Goal: Use online tool/utility: Utilize a website feature to perform a specific function

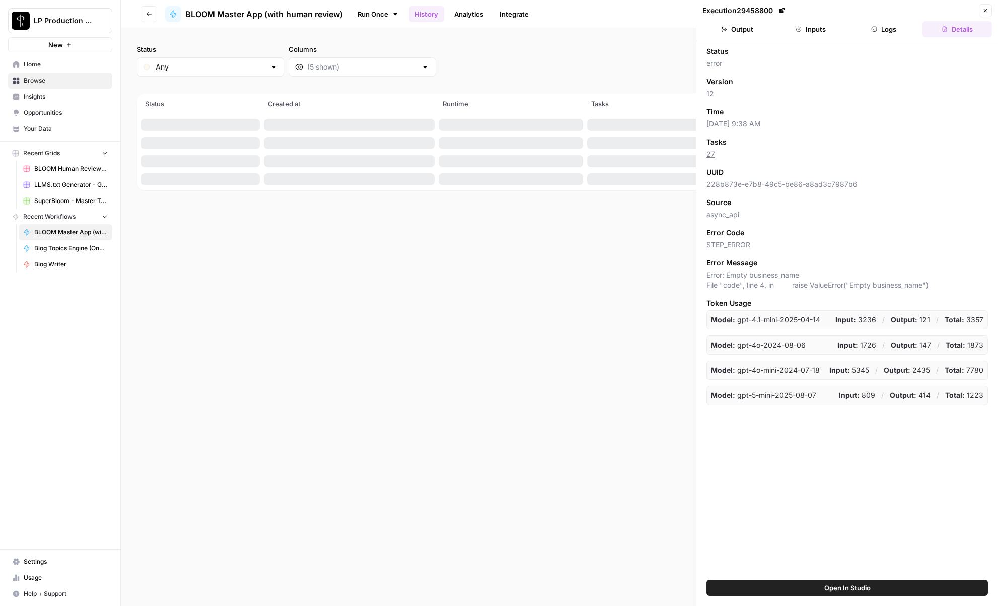
click at [825, 29] on button "Inputs" at bounding box center [811, 29] width 70 height 16
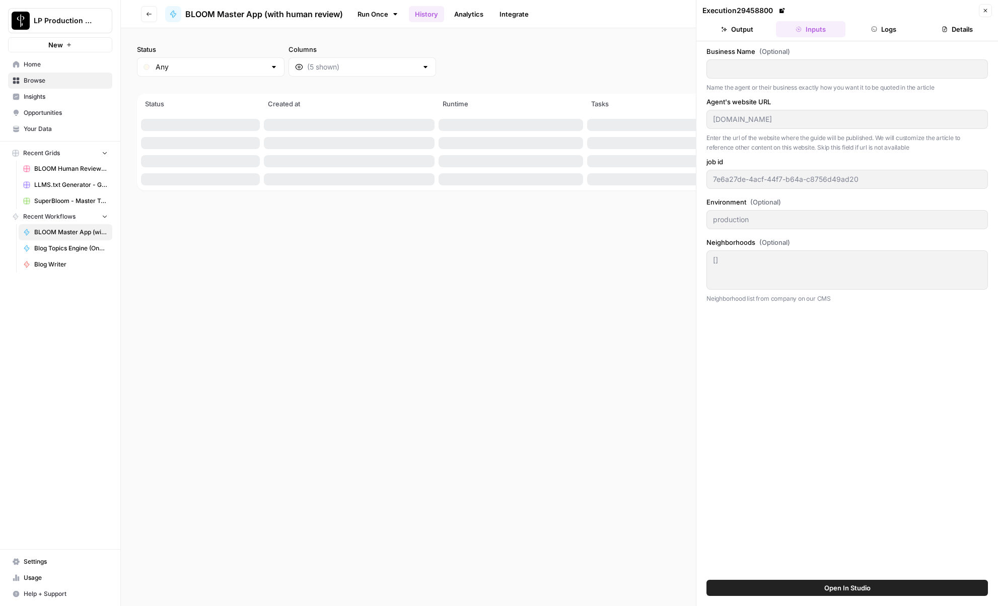
click at [886, 31] on button "Logs" at bounding box center [885, 29] width 70 height 16
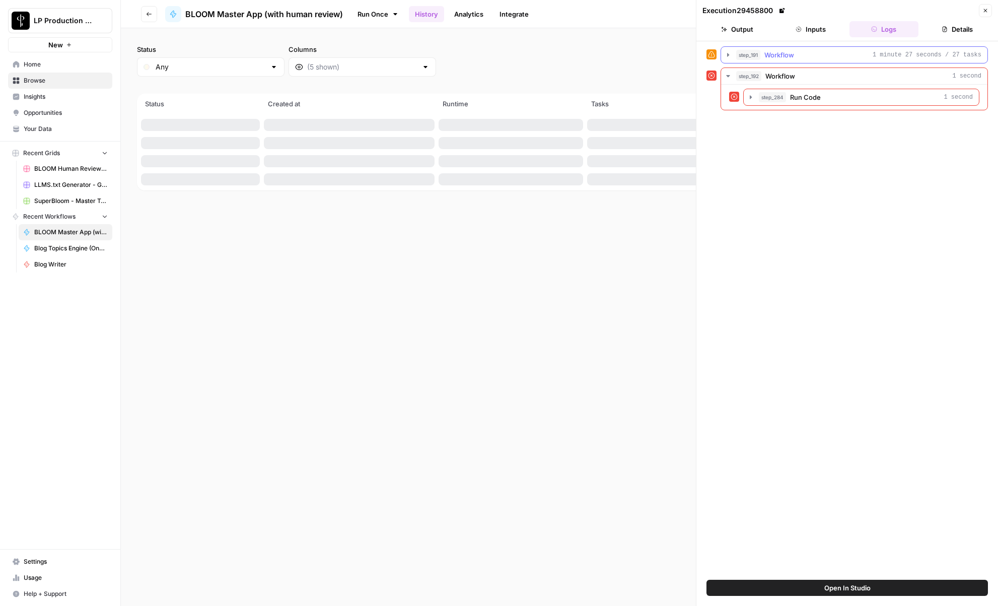
click at [728, 54] on icon "button" at bounding box center [728, 55] width 2 height 4
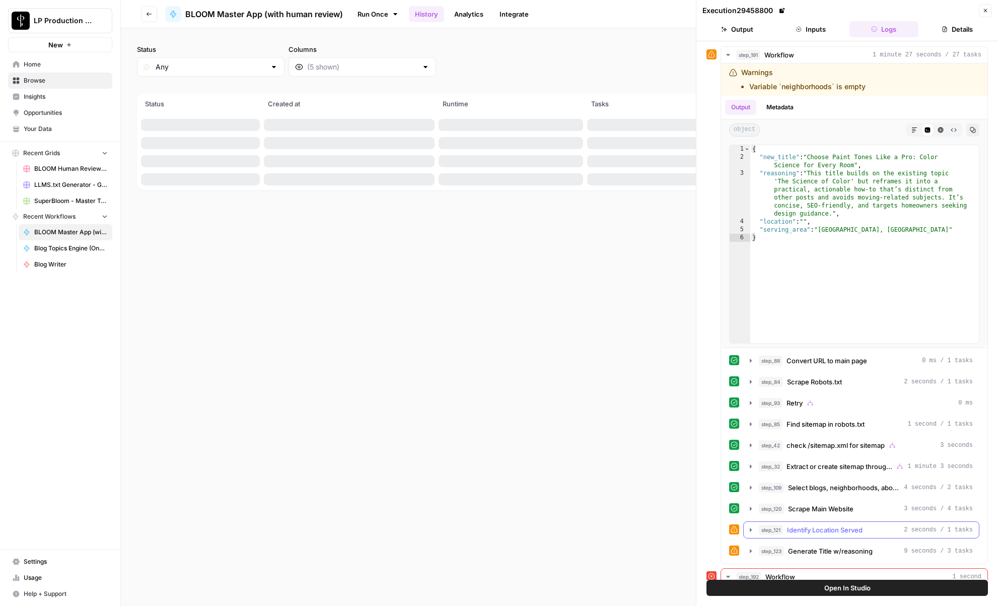
click at [751, 532] on icon "button" at bounding box center [751, 530] width 8 height 8
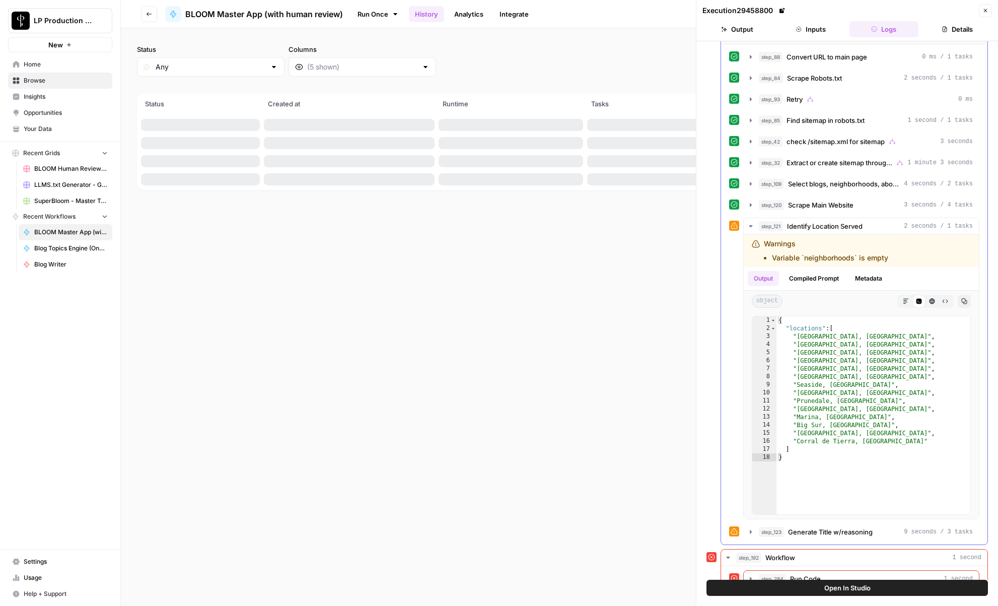
scroll to position [321, 0]
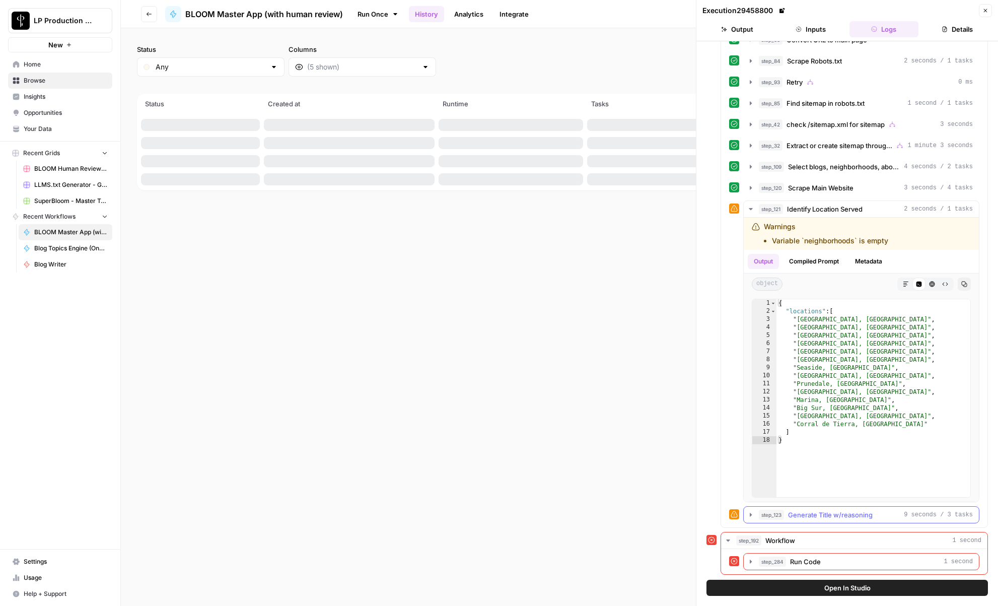
click at [753, 516] on icon "button" at bounding box center [751, 515] width 8 height 8
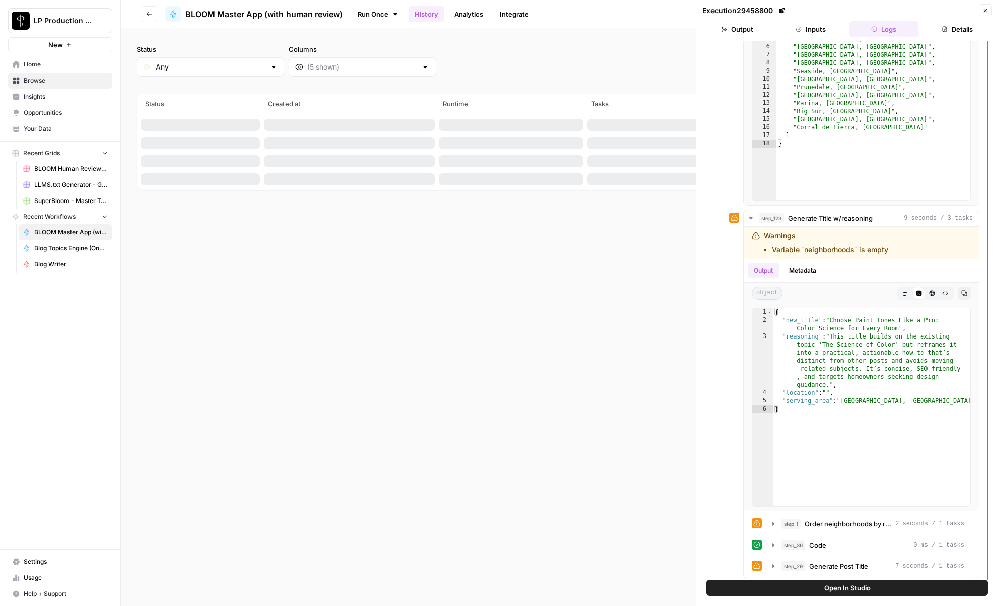
scroll to position [674, 0]
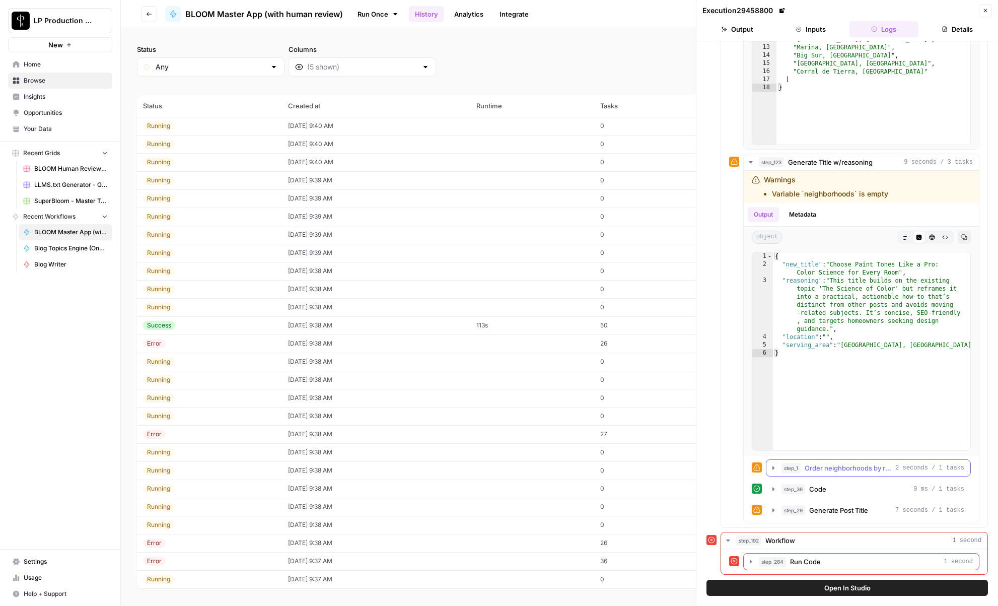
click at [772, 469] on icon "button" at bounding box center [774, 468] width 8 height 8
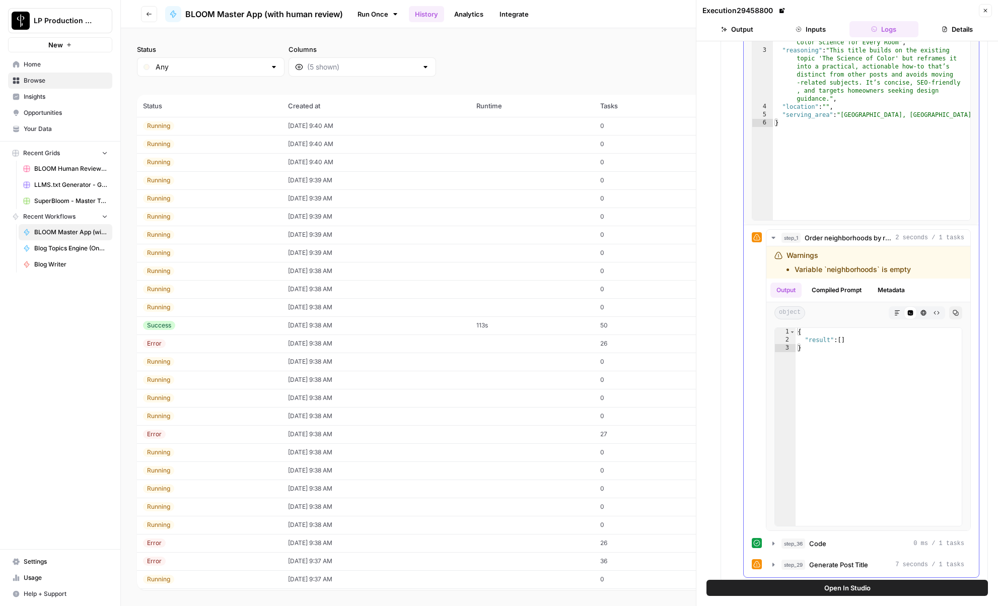
scroll to position [910, 0]
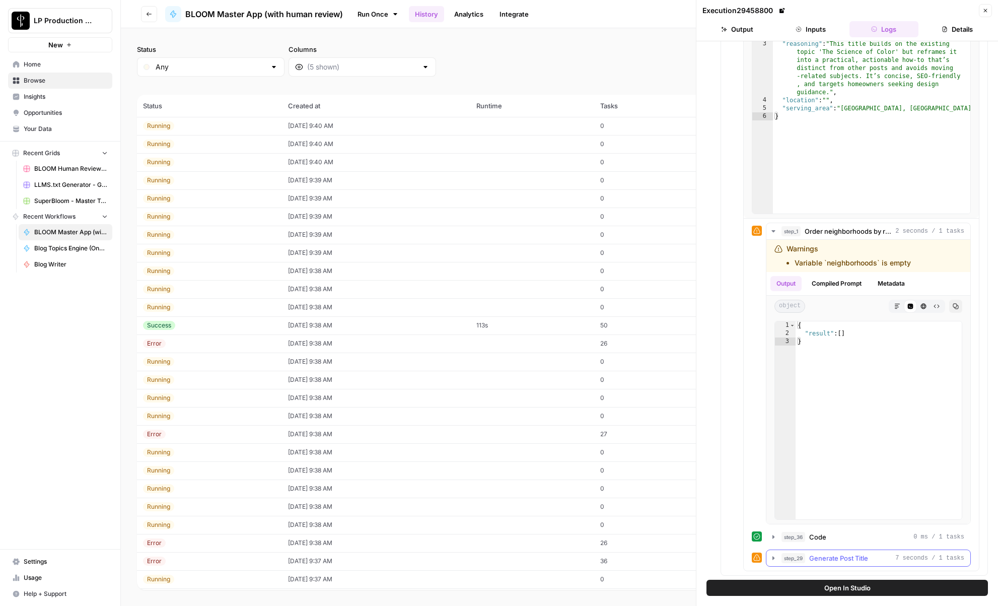
click at [773, 560] on icon "button" at bounding box center [774, 558] width 8 height 8
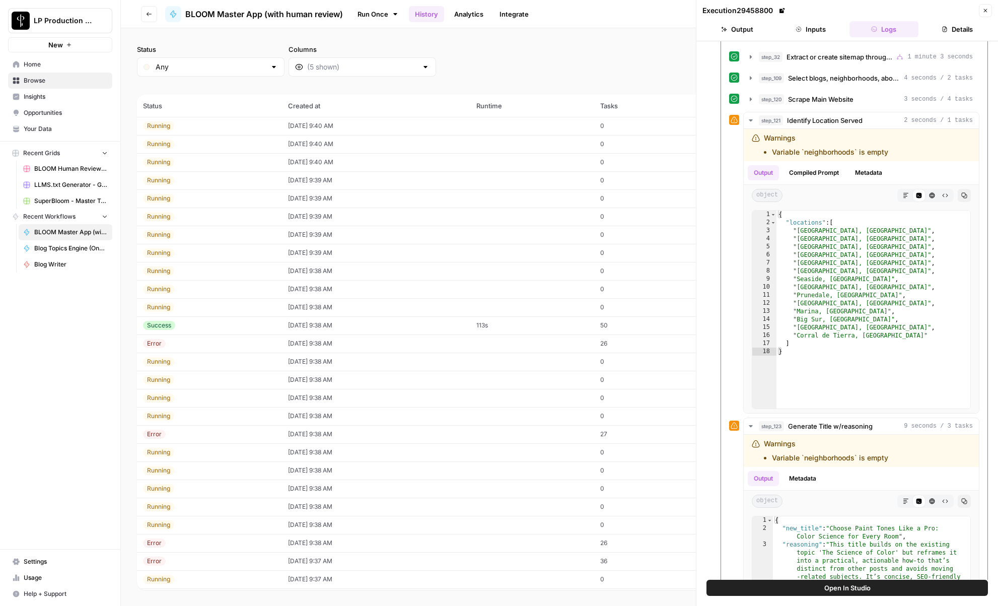
scroll to position [0, 0]
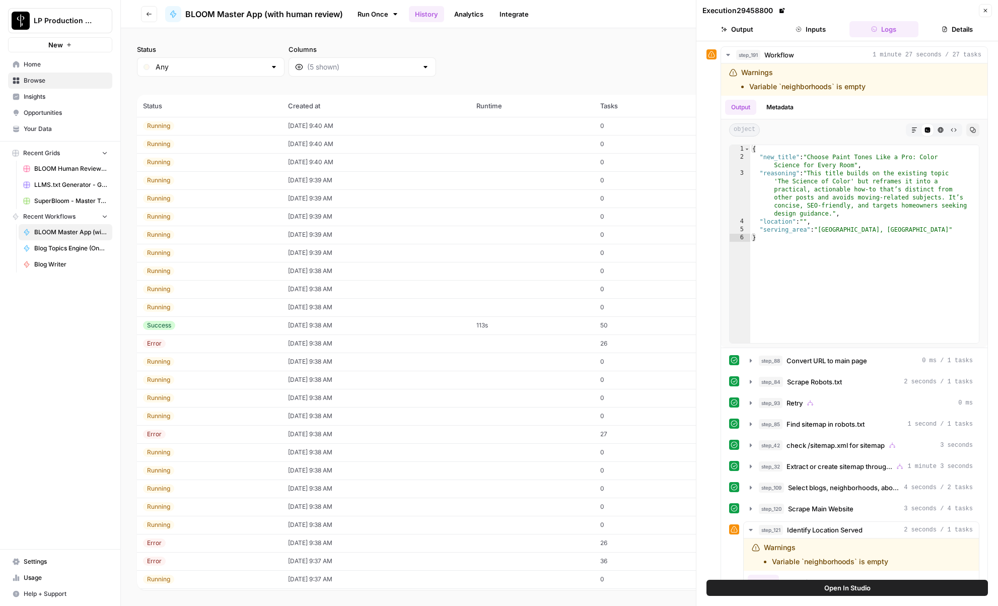
click at [987, 9] on icon "button" at bounding box center [986, 11] width 6 height 6
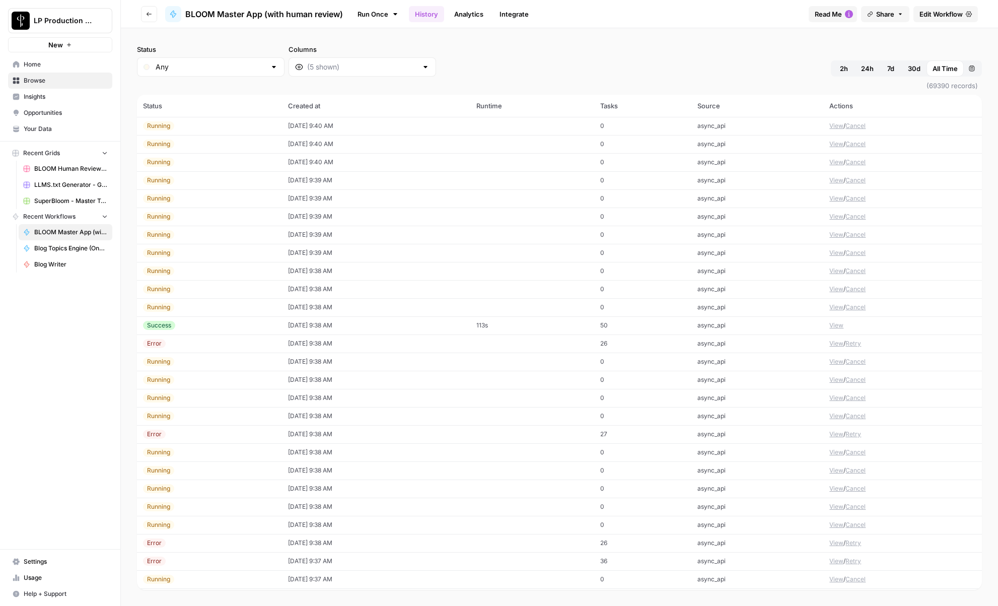
click at [727, 22] on div "Run Once History Analytics Integrate" at bounding box center [576, 14] width 450 height 20
click at [51, 171] on span "BLOOM Human Review (ver2)" at bounding box center [71, 168] width 74 height 9
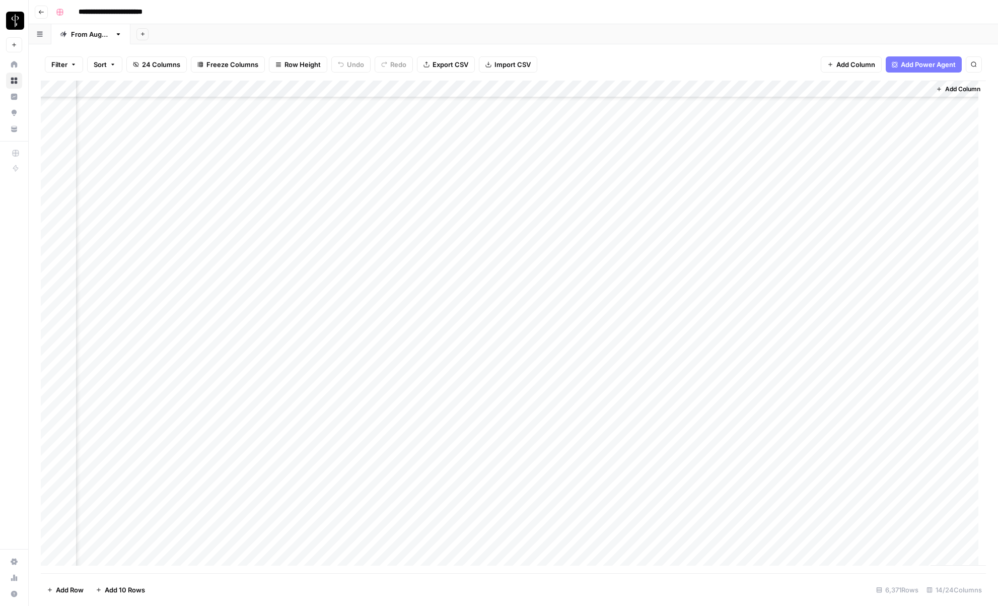
scroll to position [94117, 579]
click at [410, 138] on div "Add Column" at bounding box center [514, 327] width 946 height 493
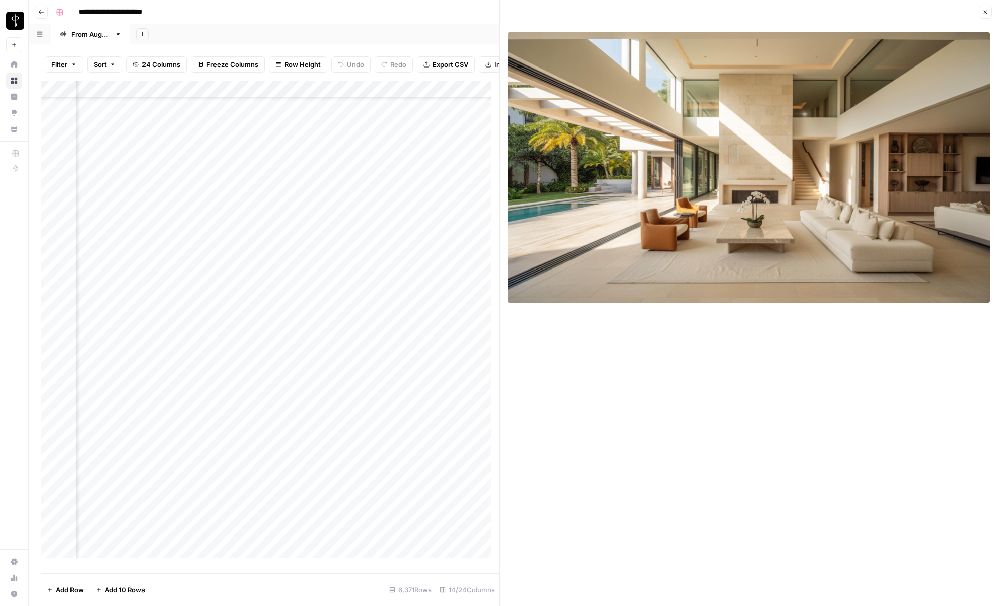
click at [412, 163] on div "Add Column" at bounding box center [270, 323] width 458 height 485
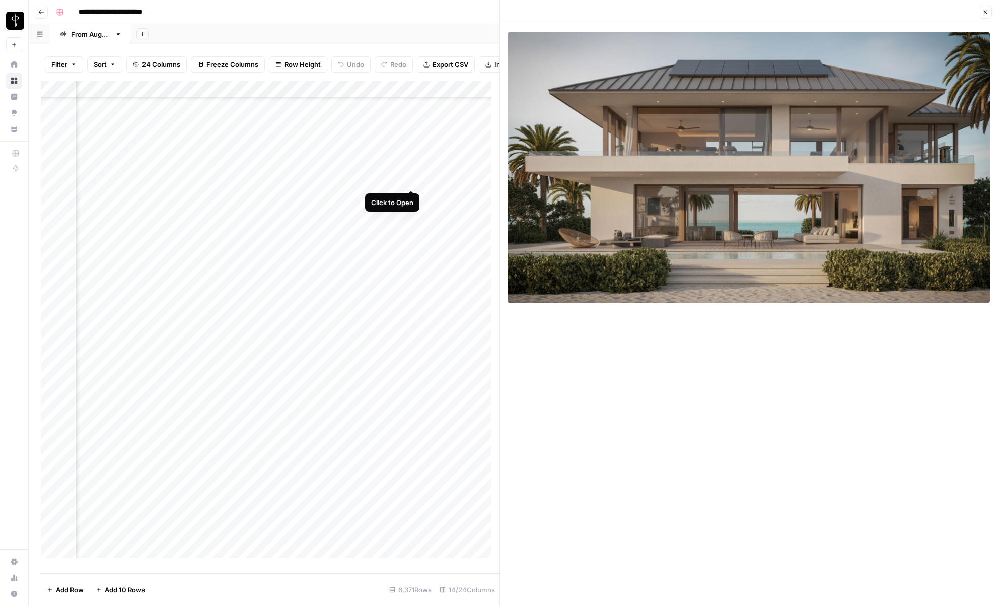
click at [411, 179] on div "Add Column" at bounding box center [270, 323] width 458 height 485
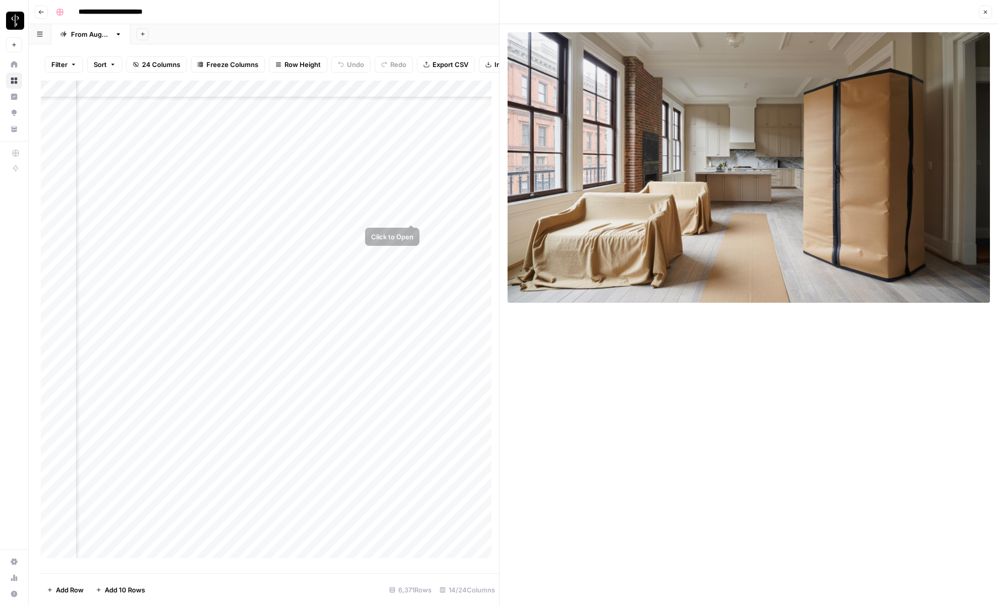
click at [411, 197] on div "Add Column" at bounding box center [270, 323] width 458 height 485
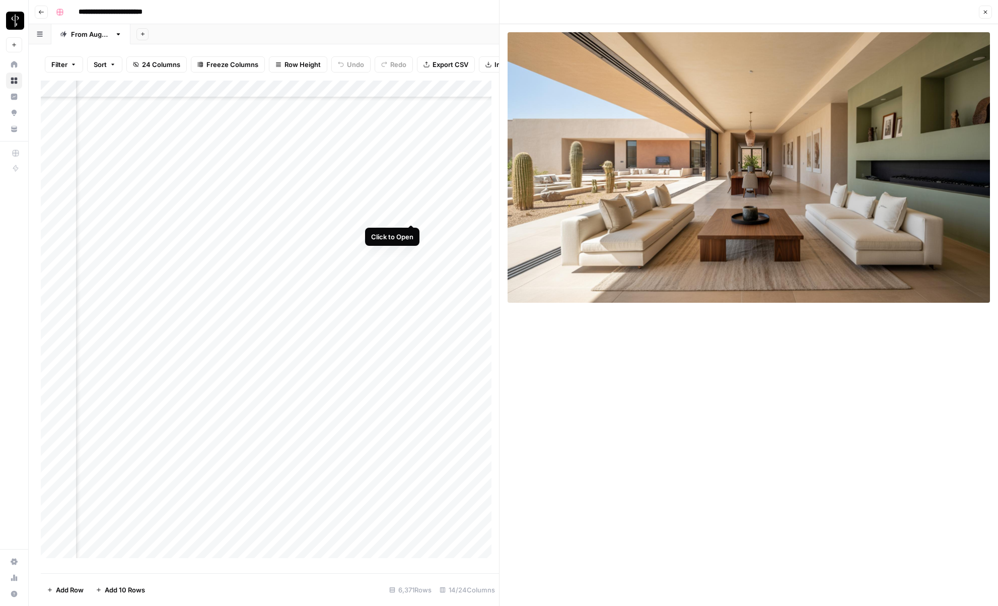
click at [412, 215] on div "Add Column" at bounding box center [270, 323] width 458 height 485
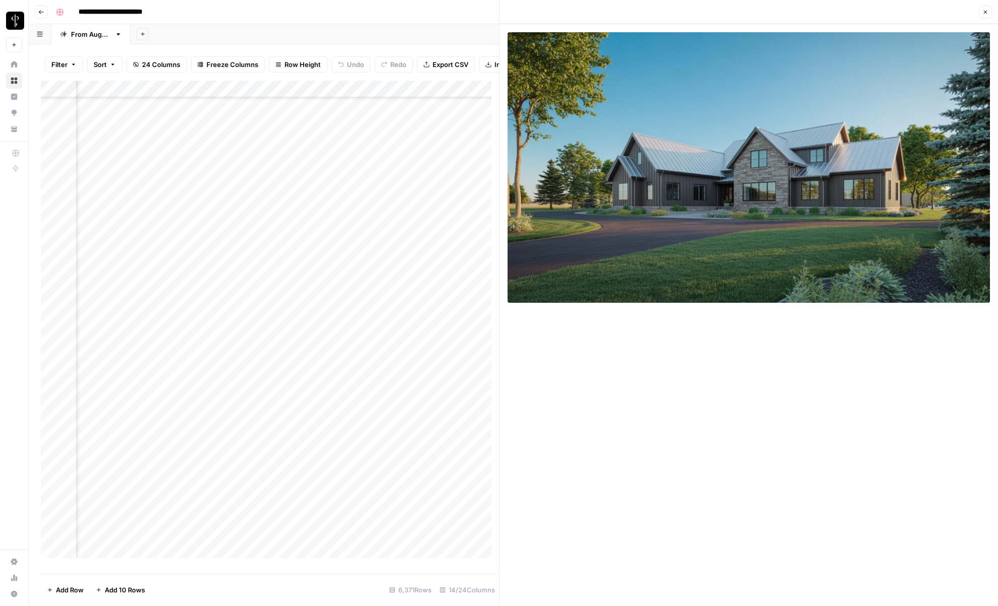
click at [412, 233] on div "Add Column" at bounding box center [270, 323] width 458 height 485
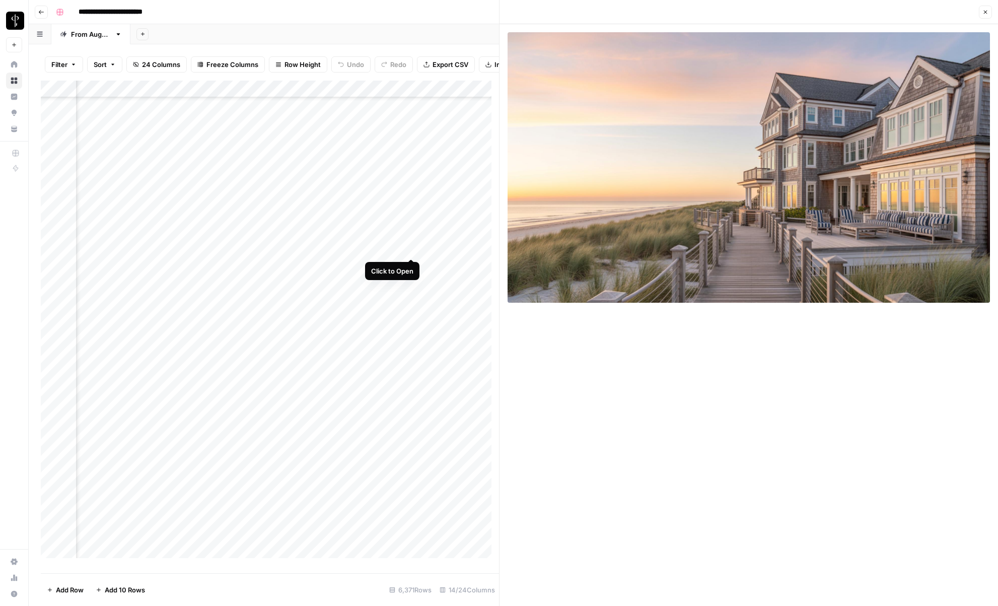
click at [411, 246] on div "Add Column" at bounding box center [270, 323] width 458 height 485
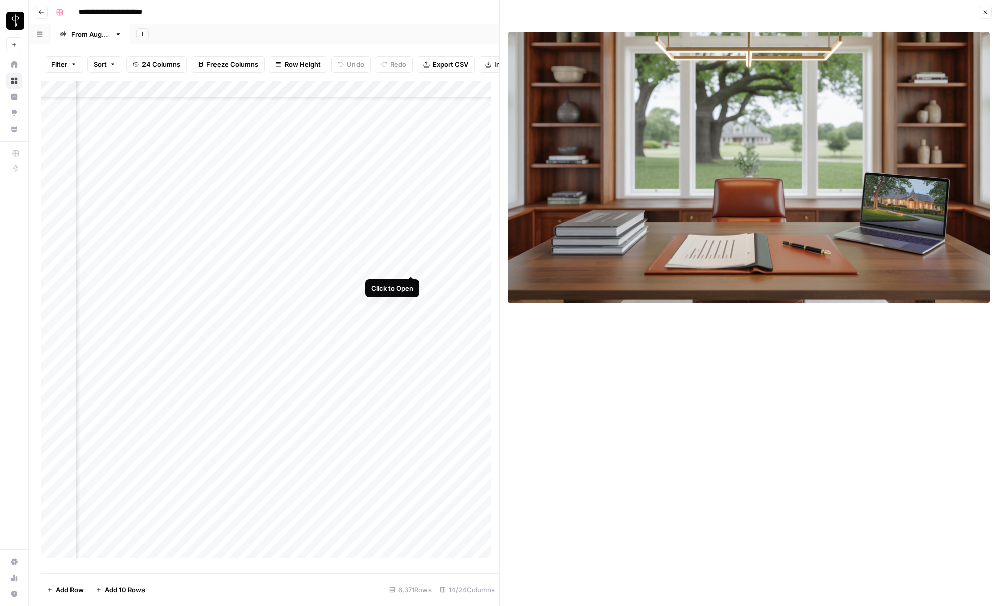
click at [412, 266] on div "Add Column" at bounding box center [270, 323] width 458 height 485
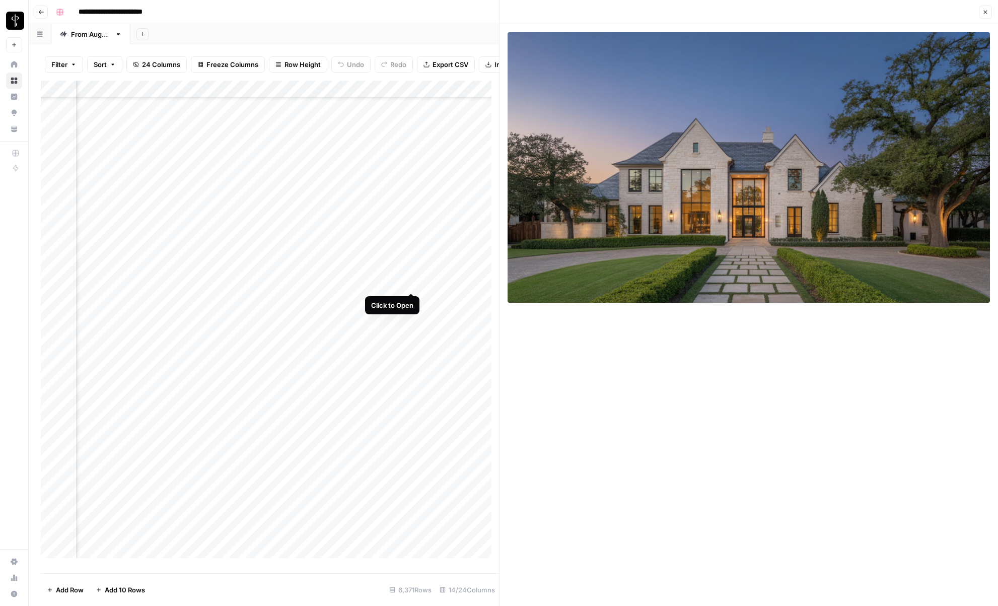
click at [412, 283] on div "Add Column" at bounding box center [270, 323] width 458 height 485
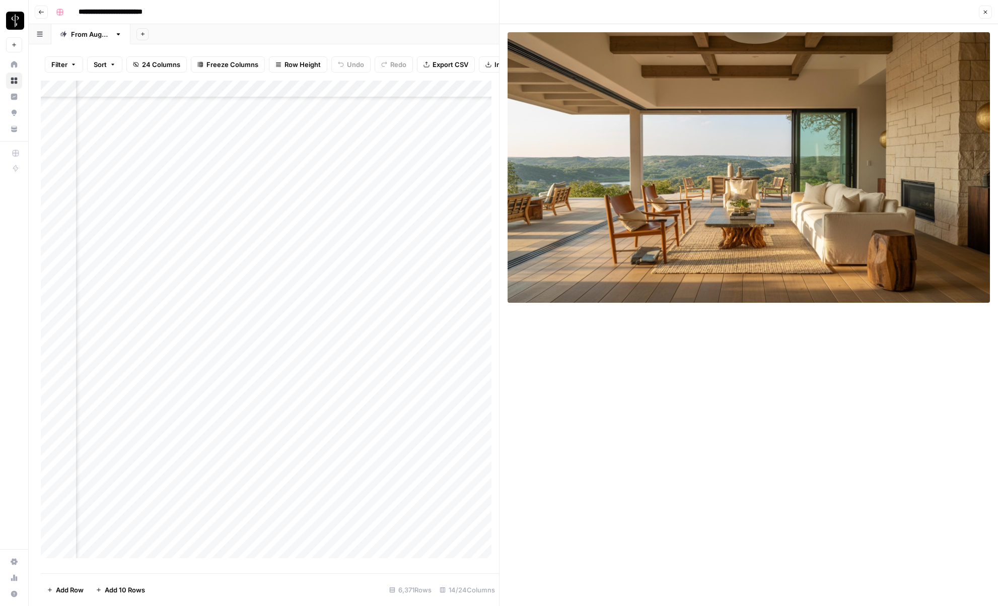
click at [410, 300] on div "Add Column" at bounding box center [270, 323] width 458 height 485
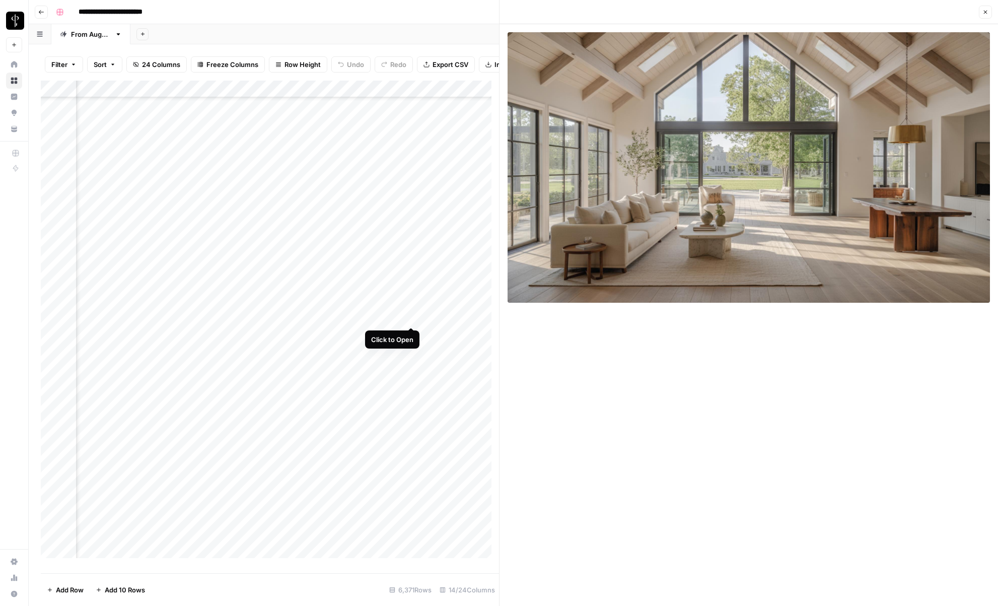
click at [412, 317] on div "Add Column" at bounding box center [270, 323] width 458 height 485
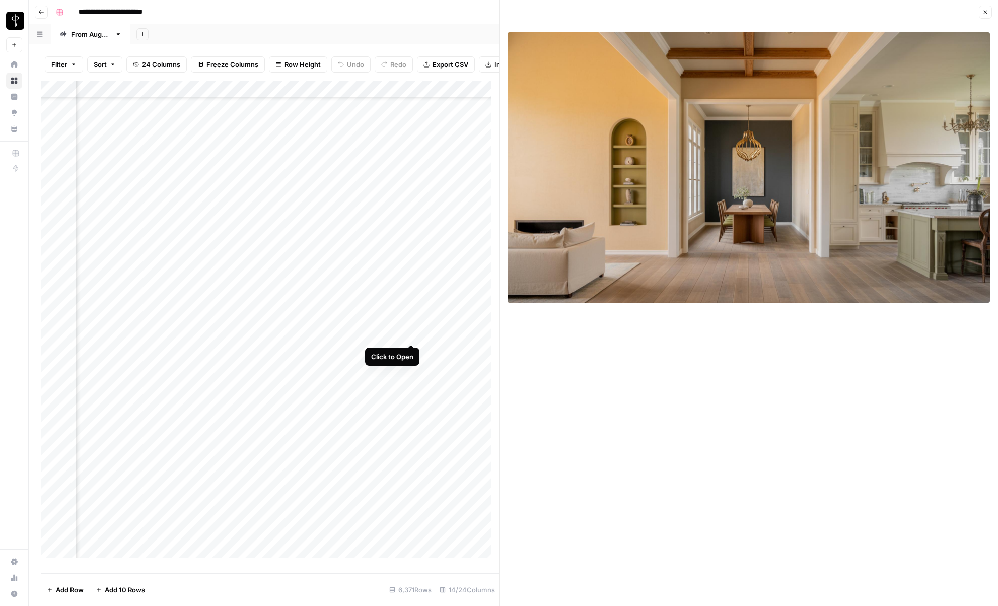
click at [412, 334] on div "Add Column" at bounding box center [270, 323] width 458 height 485
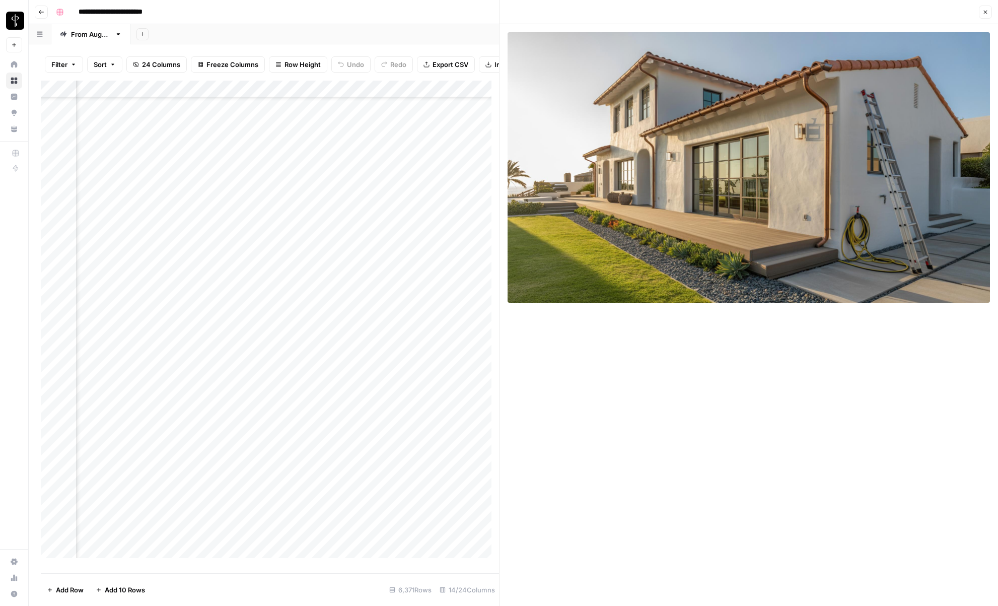
click at [413, 351] on div "Add Column" at bounding box center [270, 323] width 458 height 485
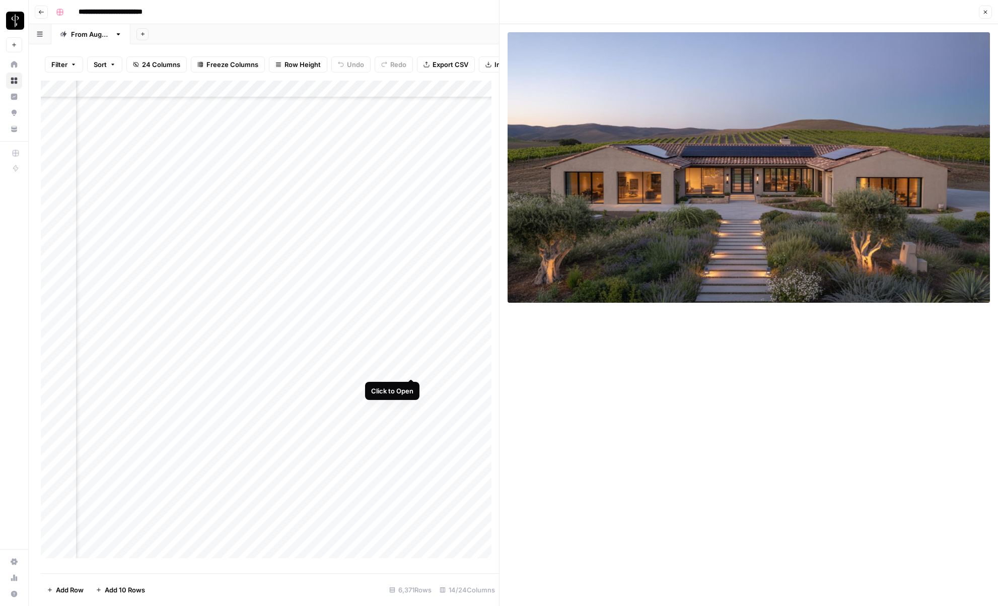
click at [412, 369] on div "Add Column" at bounding box center [270, 323] width 458 height 485
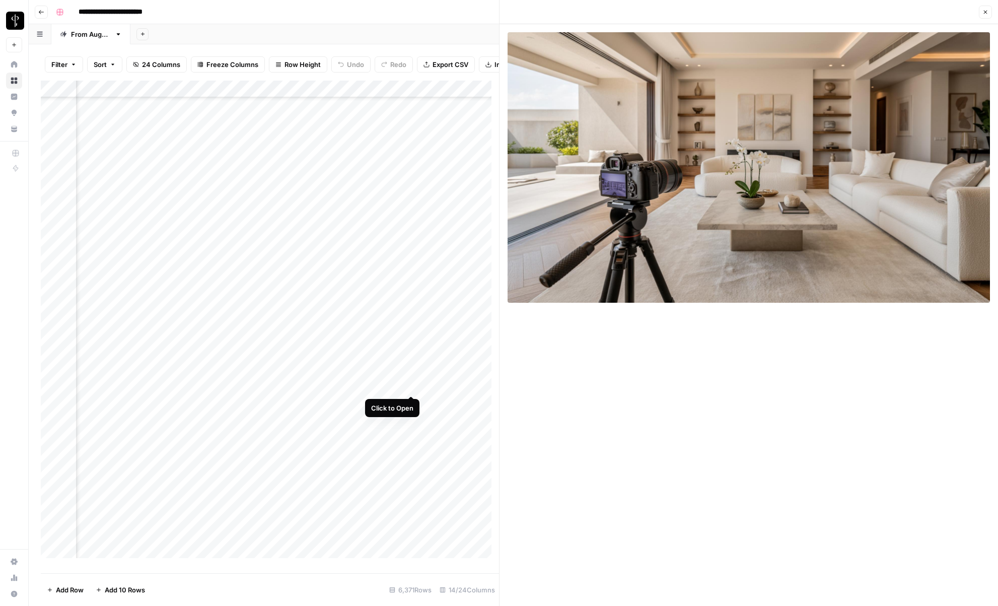
click at [412, 385] on div "Add Column" at bounding box center [270, 323] width 458 height 485
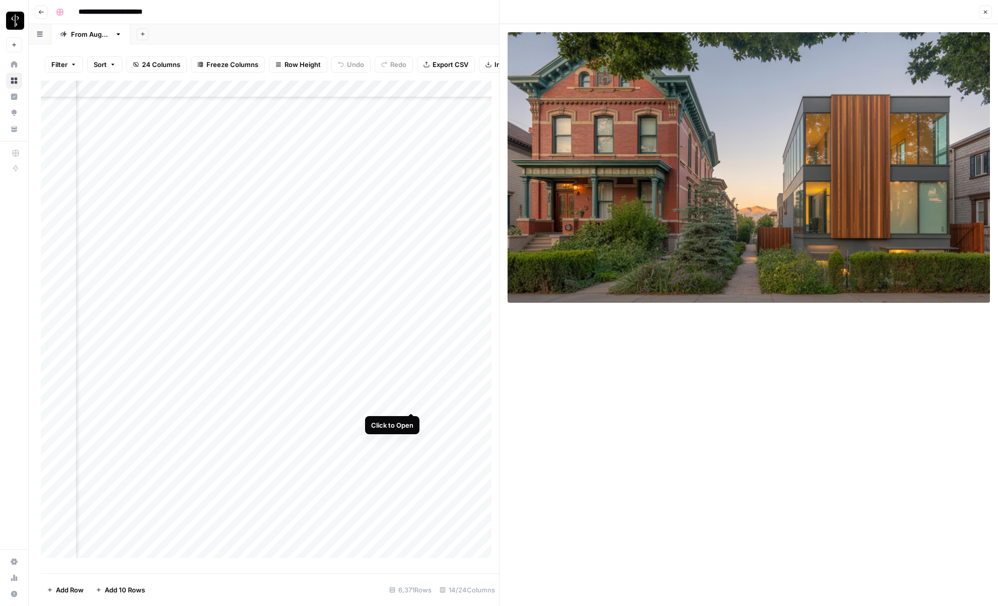
click at [413, 404] on div "Add Column" at bounding box center [270, 323] width 458 height 485
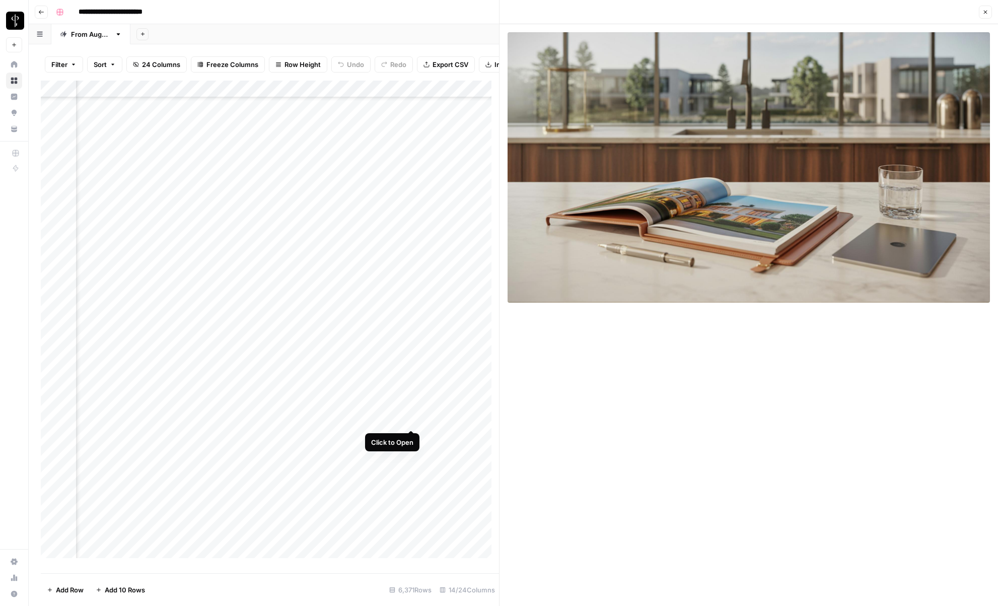
click at [411, 420] on div "Add Column" at bounding box center [270, 323] width 458 height 485
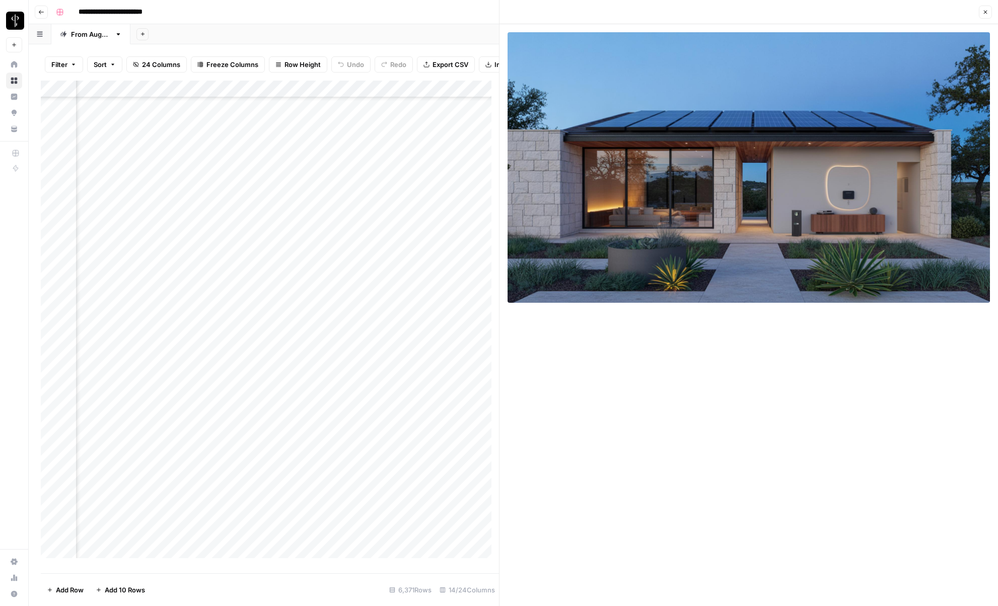
click at [411, 437] on div "Add Column" at bounding box center [270, 323] width 458 height 485
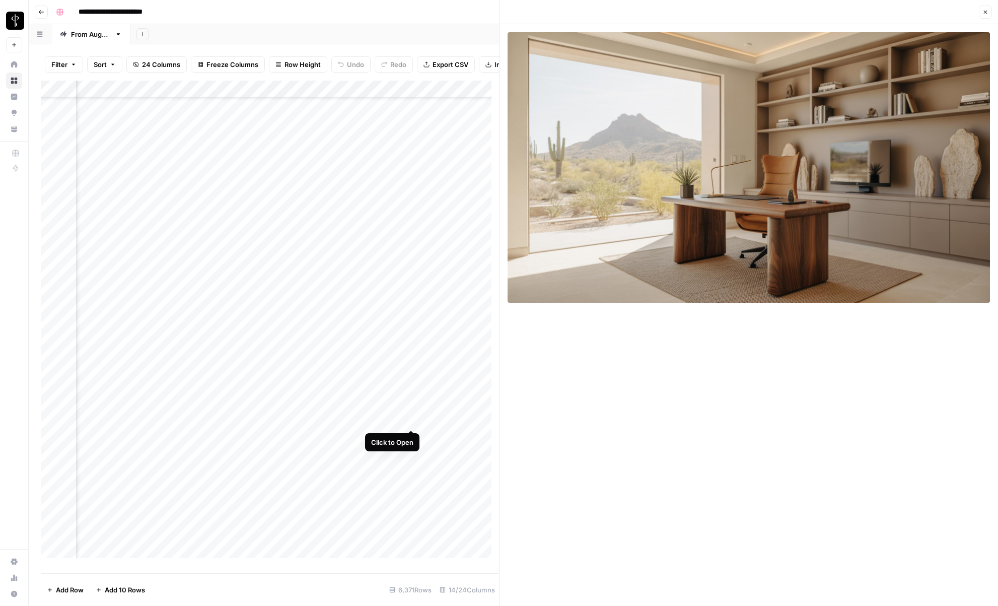
click at [411, 420] on div "Add Column" at bounding box center [270, 323] width 458 height 485
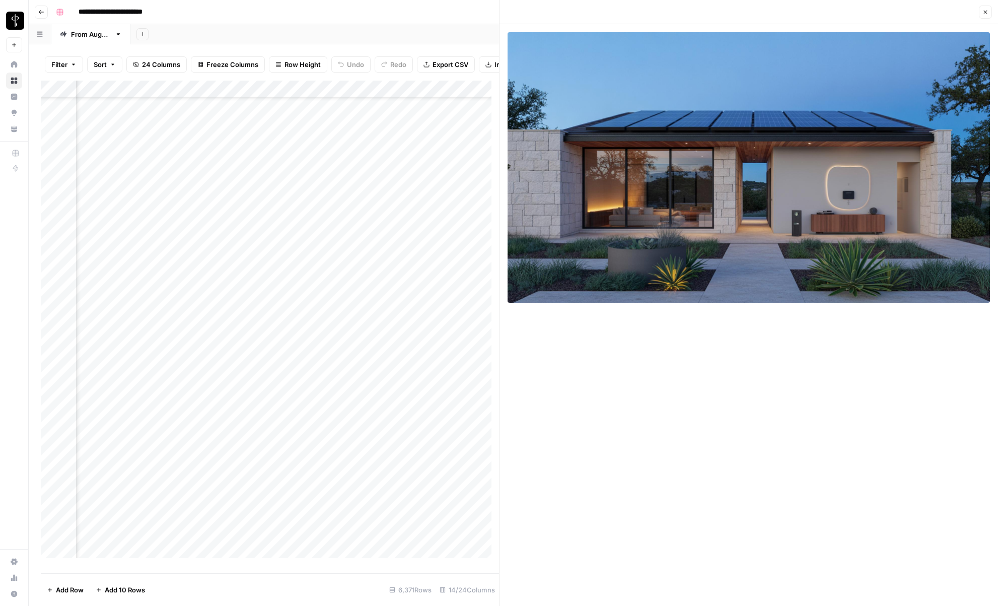
click at [412, 438] on div "Add Column" at bounding box center [270, 323] width 458 height 485
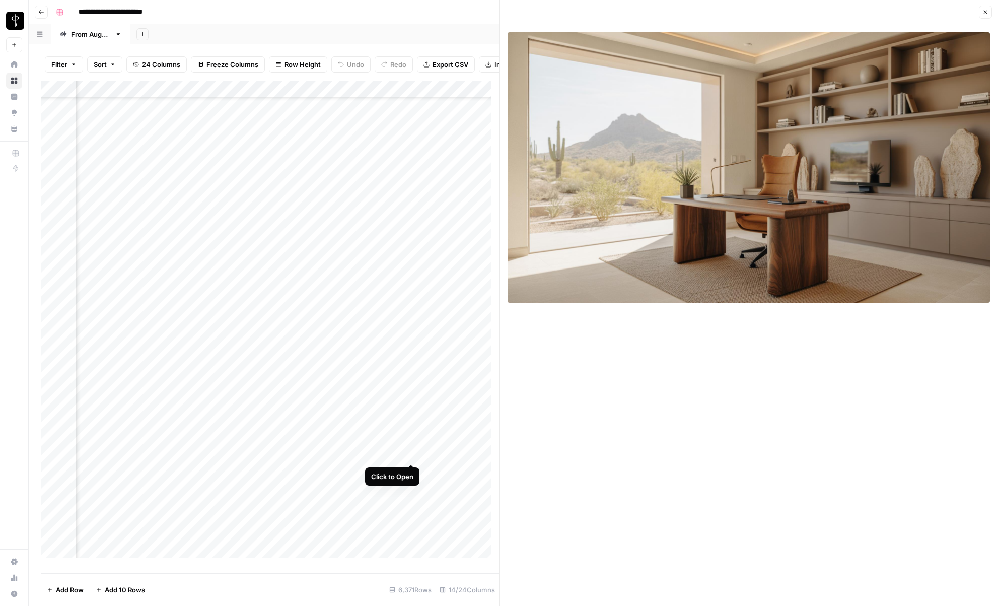
click at [412, 454] on div "Add Column" at bounding box center [270, 323] width 458 height 485
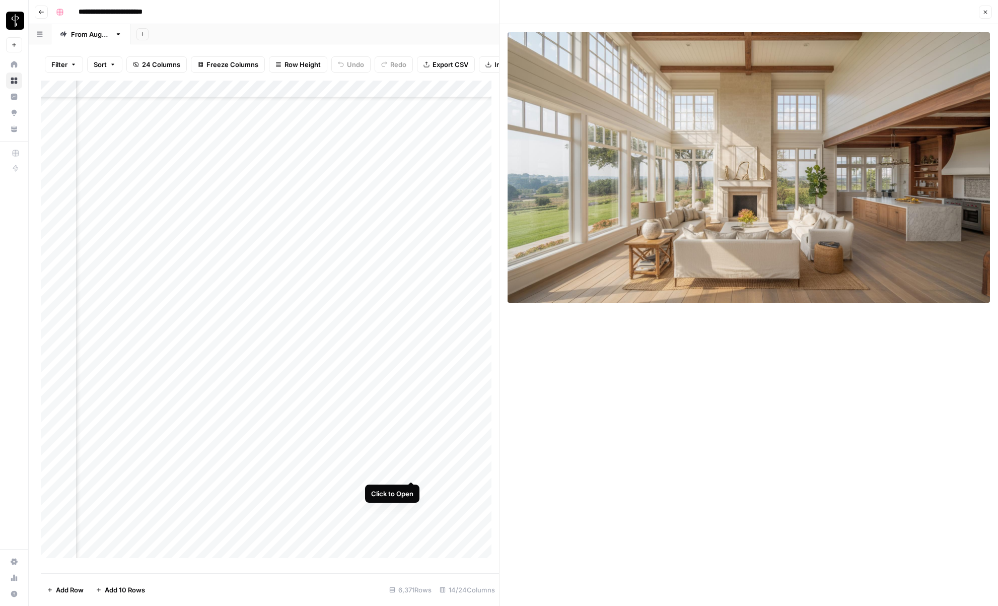
click at [412, 470] on div "Add Column" at bounding box center [270, 323] width 458 height 485
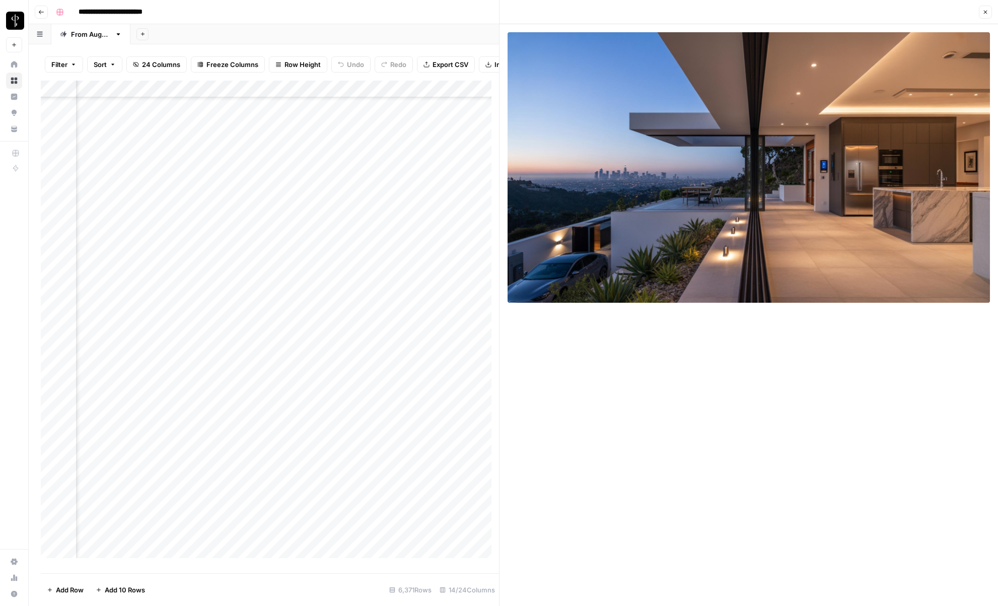
click at [412, 488] on div "Add Column" at bounding box center [270, 323] width 458 height 485
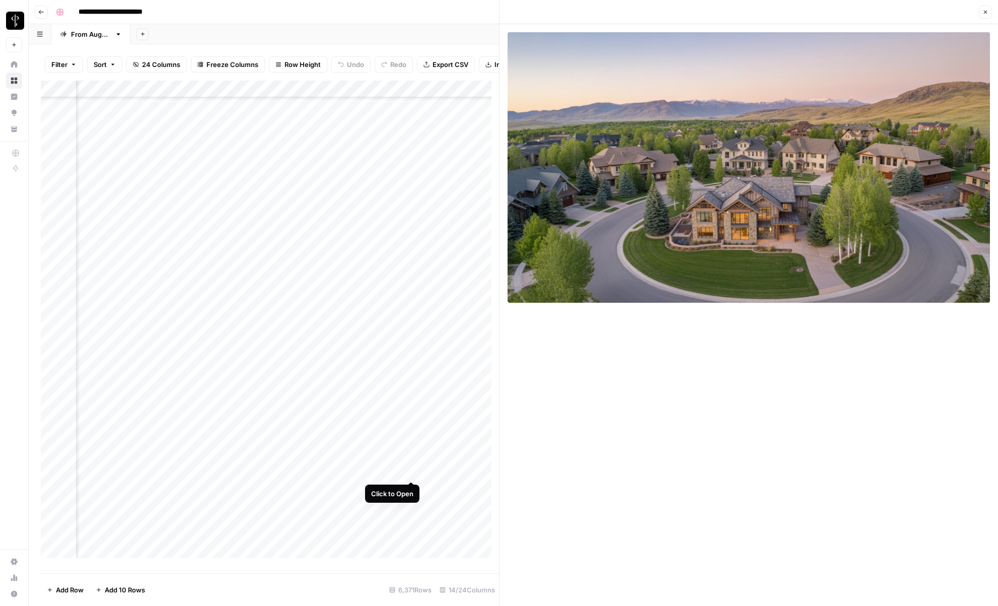
click at [411, 471] on div "Add Column" at bounding box center [270, 323] width 458 height 485
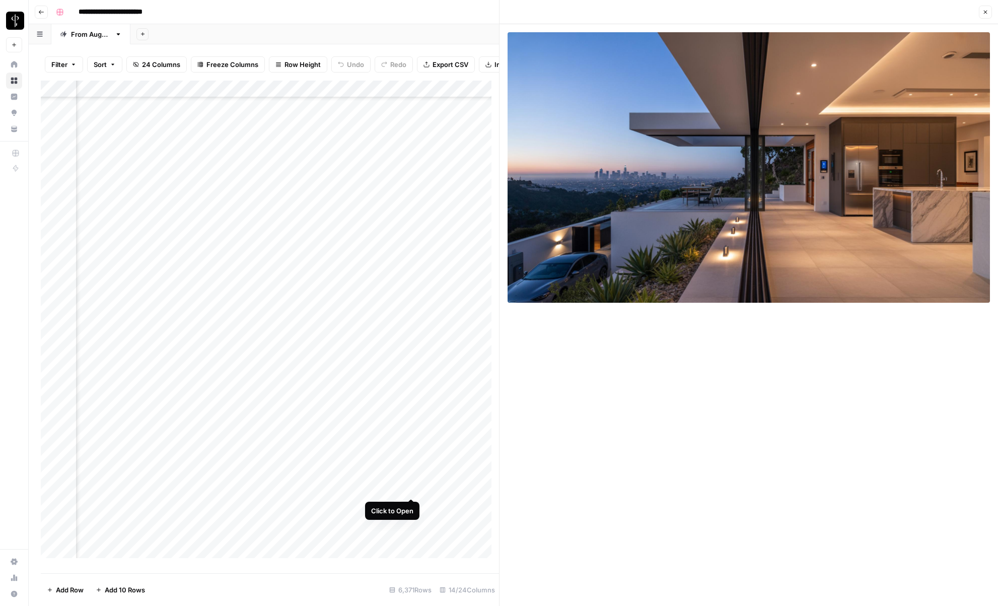
click at [412, 488] on div "Add Column" at bounding box center [270, 323] width 458 height 485
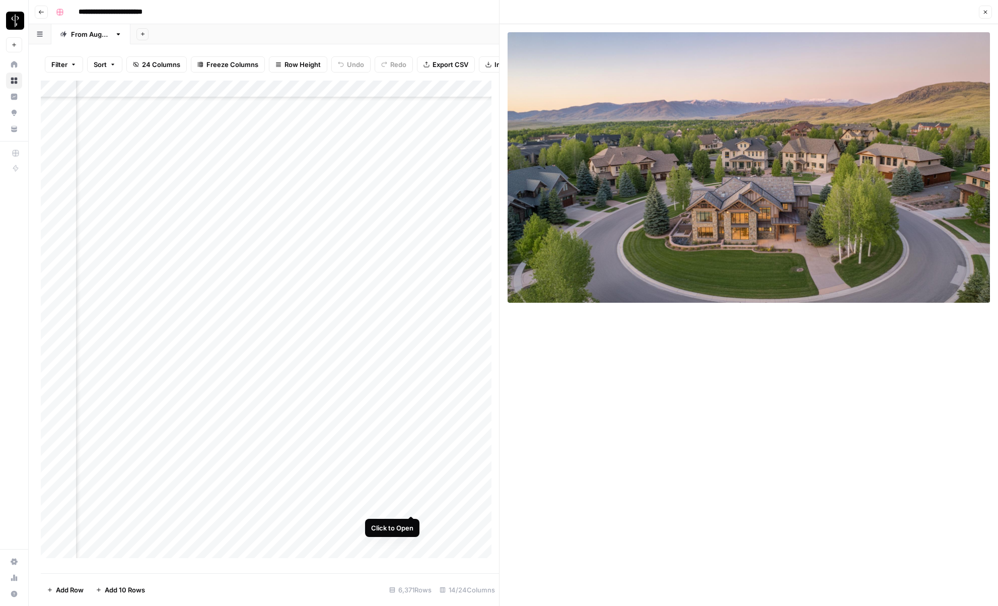
click at [413, 505] on div "Add Column" at bounding box center [270, 323] width 458 height 485
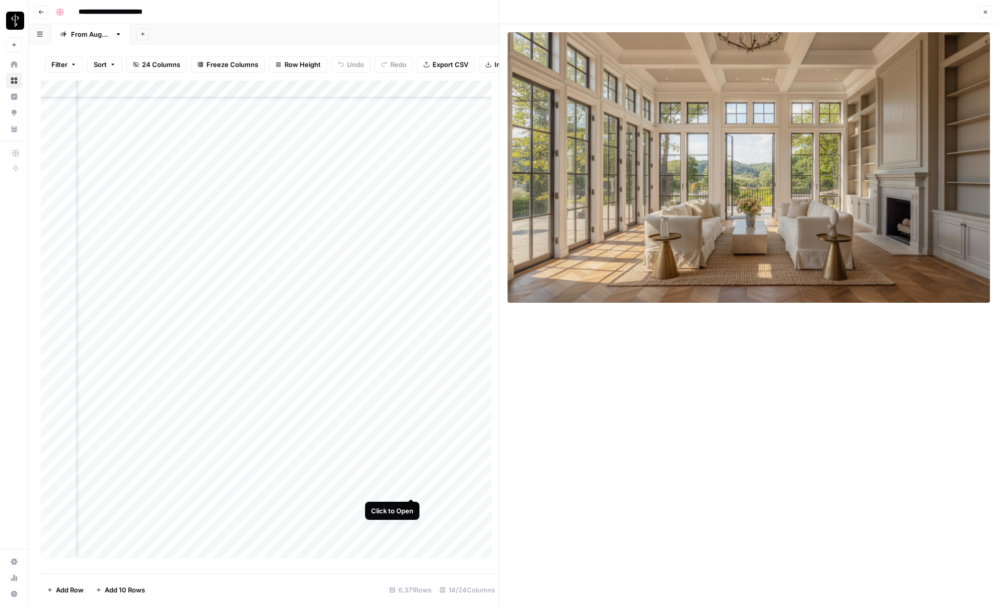
click at [412, 489] on div "Add Column" at bounding box center [270, 323] width 458 height 485
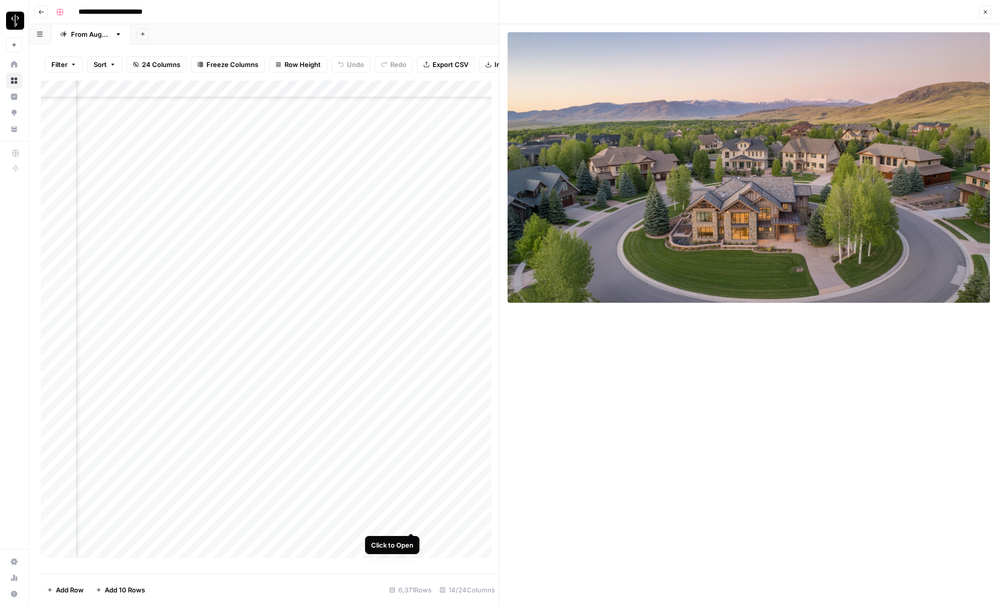
click at [411, 523] on div "Add Column" at bounding box center [270, 323] width 458 height 485
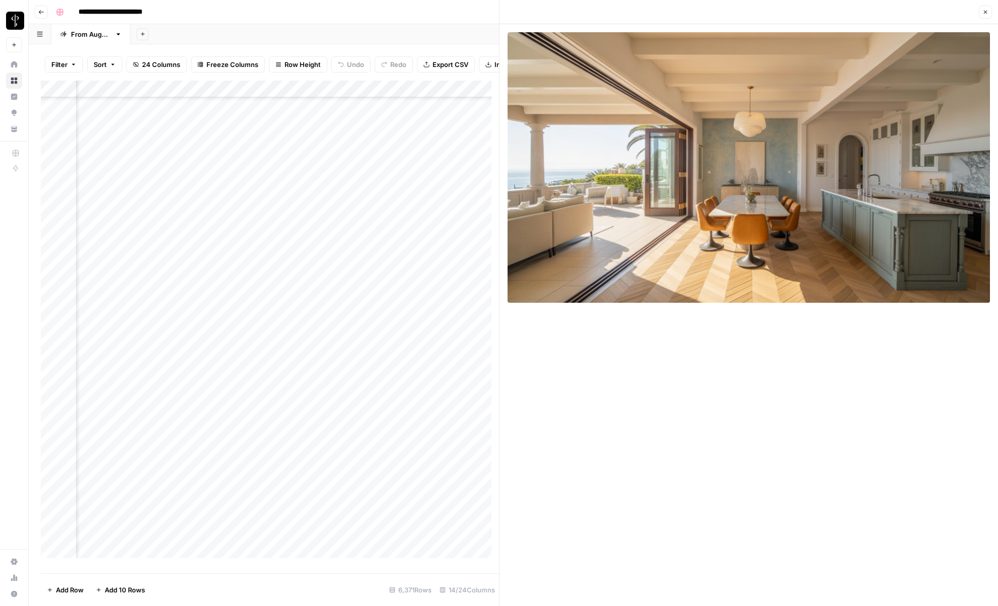
scroll to position [94458, 579]
click at [413, 405] on div "Add Column" at bounding box center [270, 323] width 458 height 485
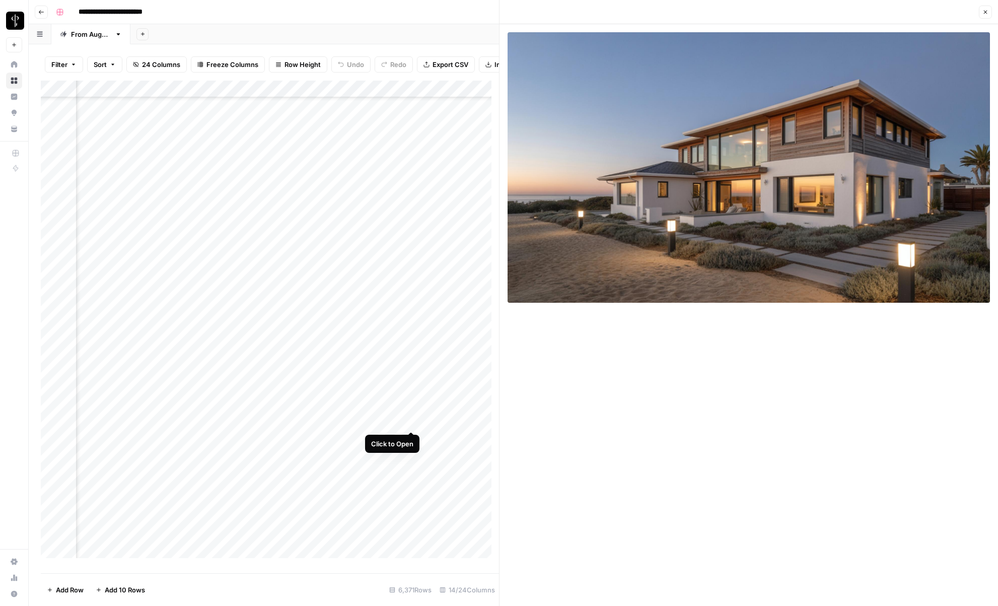
click at [412, 420] on div "Add Column" at bounding box center [270, 323] width 458 height 485
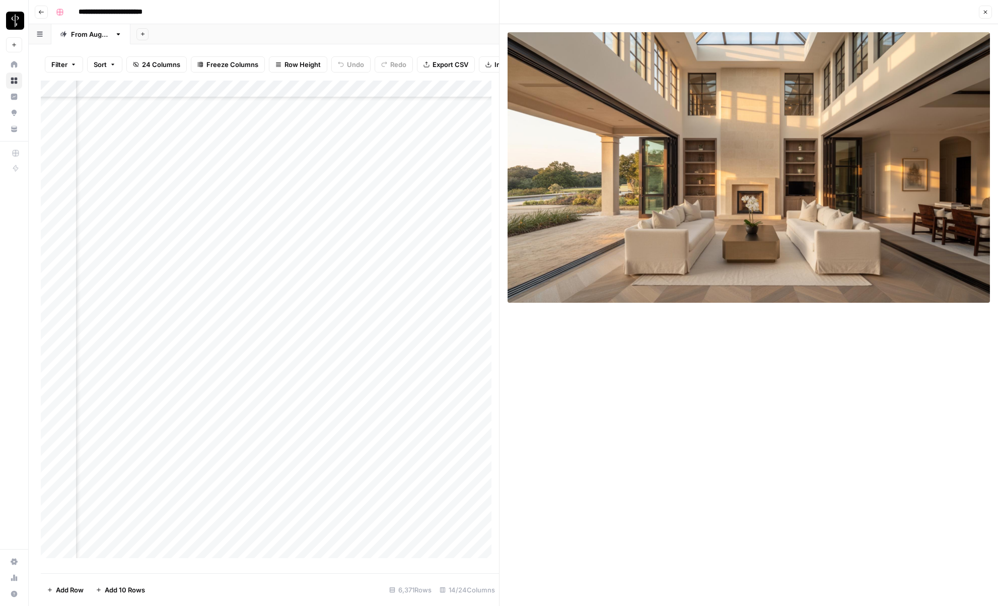
click at [983, 14] on icon "button" at bounding box center [986, 12] width 6 height 6
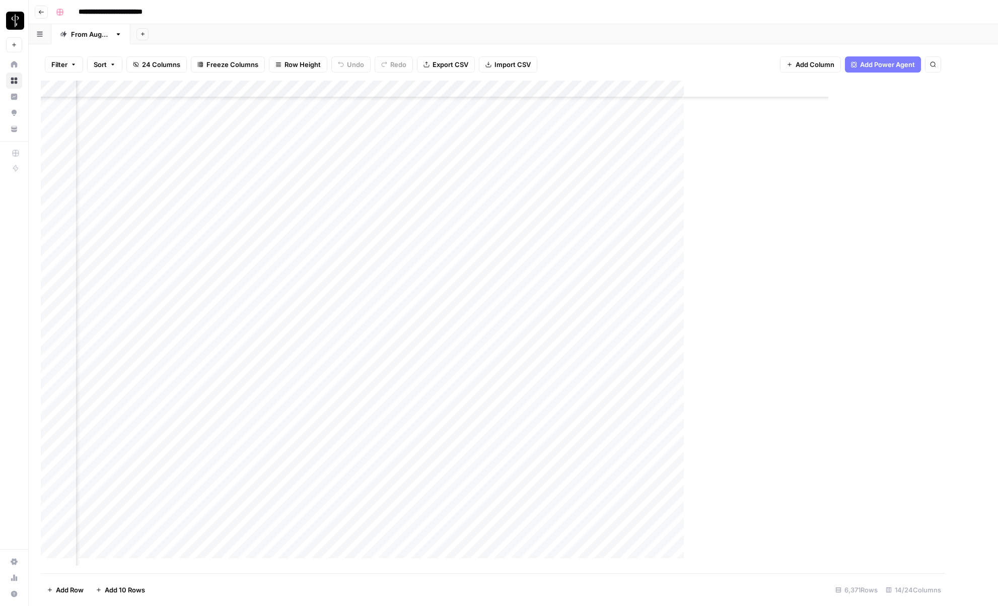
scroll to position [94458, 567]
click at [618, 14] on div "**********" at bounding box center [520, 12] width 936 height 16
click at [517, 22] on header "**********" at bounding box center [514, 12] width 970 height 24
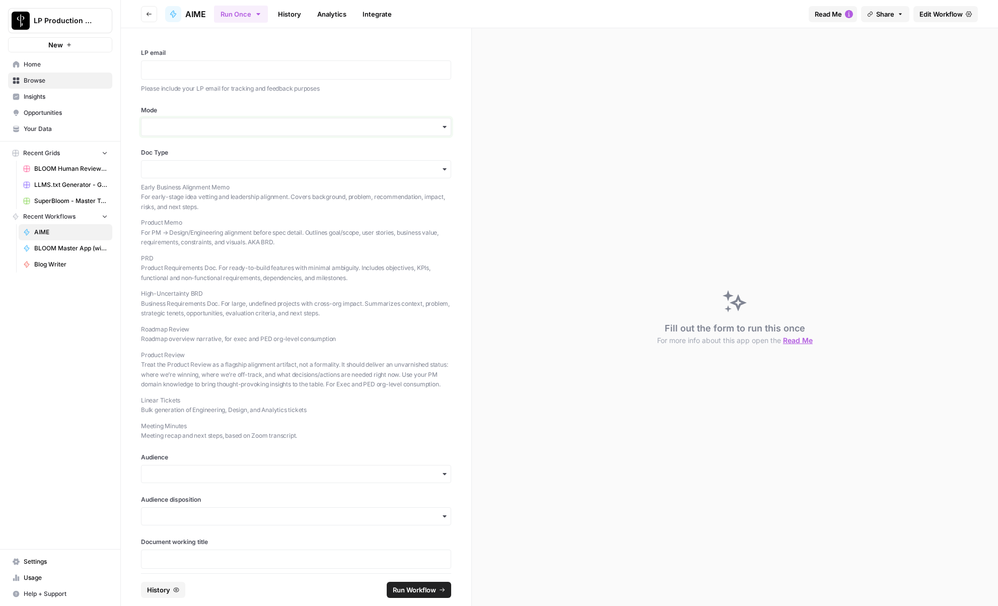
click at [221, 126] on input "Mode" at bounding box center [296, 127] width 297 height 10
click at [131, 107] on div "LP email Please include your LP email for tracking and feedback purposes Mode D…" at bounding box center [296, 300] width 351 height 545
click at [155, 120] on div "button" at bounding box center [296, 127] width 310 height 18
click at [131, 115] on div "LP email Please include your LP email for tracking and feedback purposes Mode D…" at bounding box center [296, 300] width 351 height 545
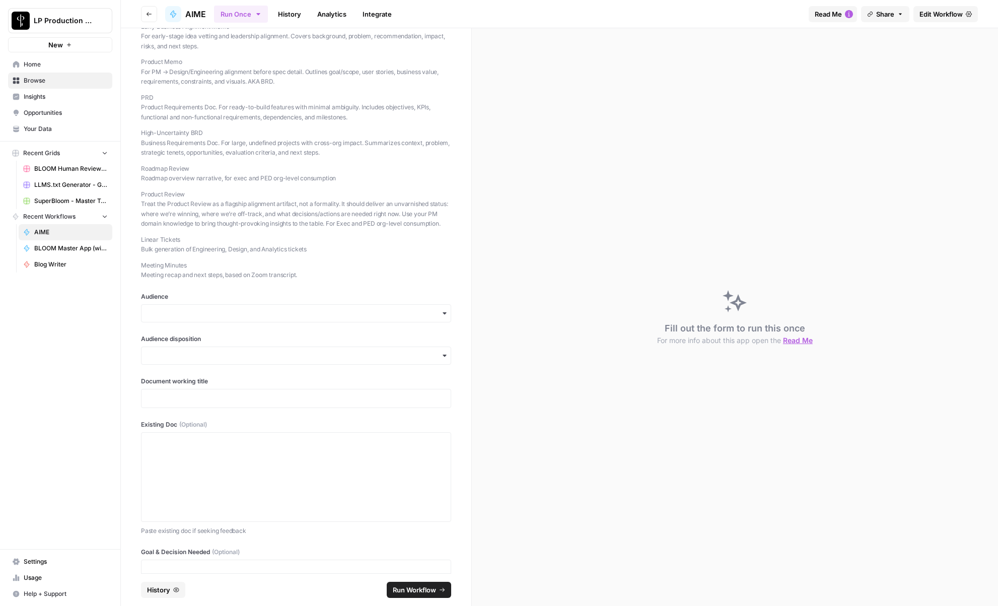
scroll to position [368, 0]
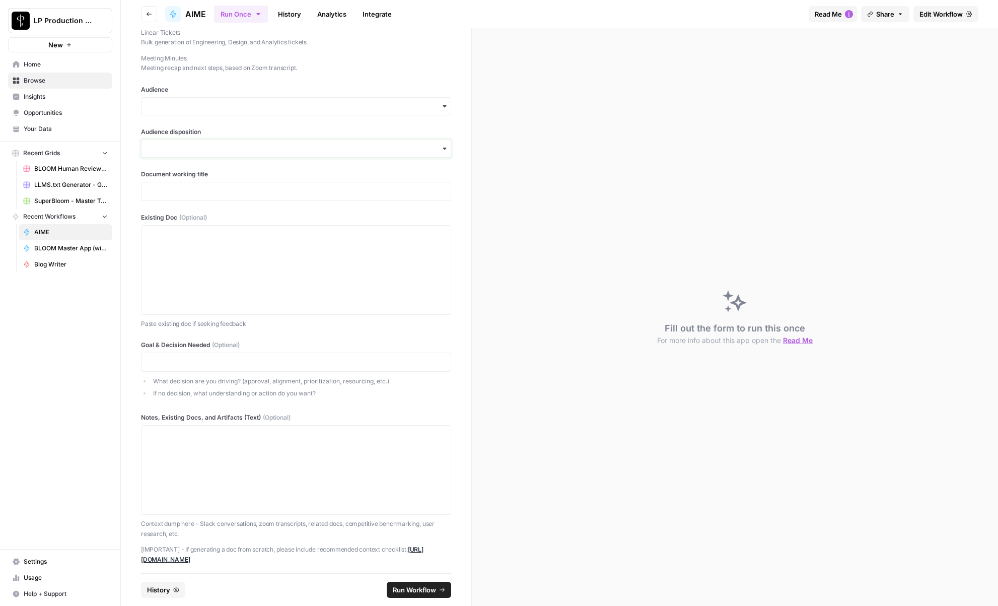
click at [196, 154] on input "Audience disposition" at bounding box center [296, 149] width 297 height 10
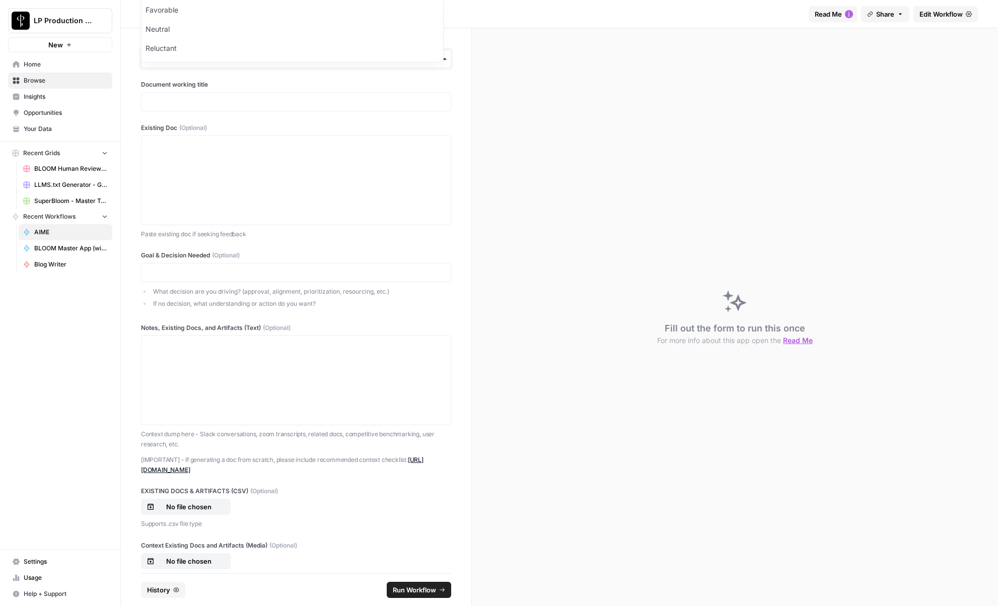
scroll to position [543, 0]
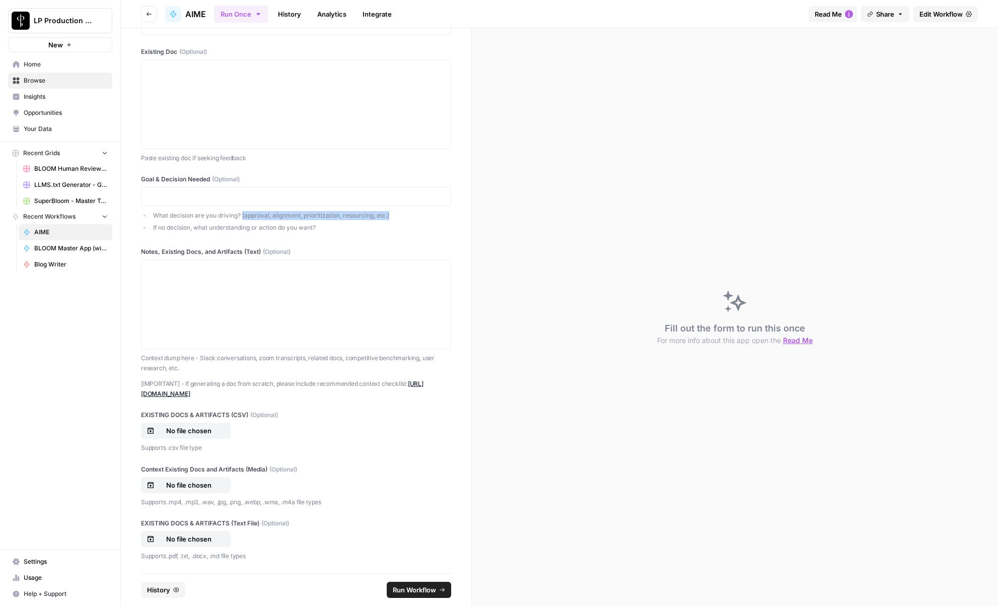
drag, startPoint x: 243, startPoint y: 216, endPoint x: 391, endPoint y: 216, distance: 148.1
click at [391, 216] on li "What decision are you driving? (approval, alignment, prioritization, resourcing…" at bounding box center [301, 215] width 300 height 9
copy li "(approval, alignment, prioritization, resourcing, etc.)"
click at [195, 226] on li "If no decision, what understanding or action do you want?" at bounding box center [301, 227] width 300 height 9
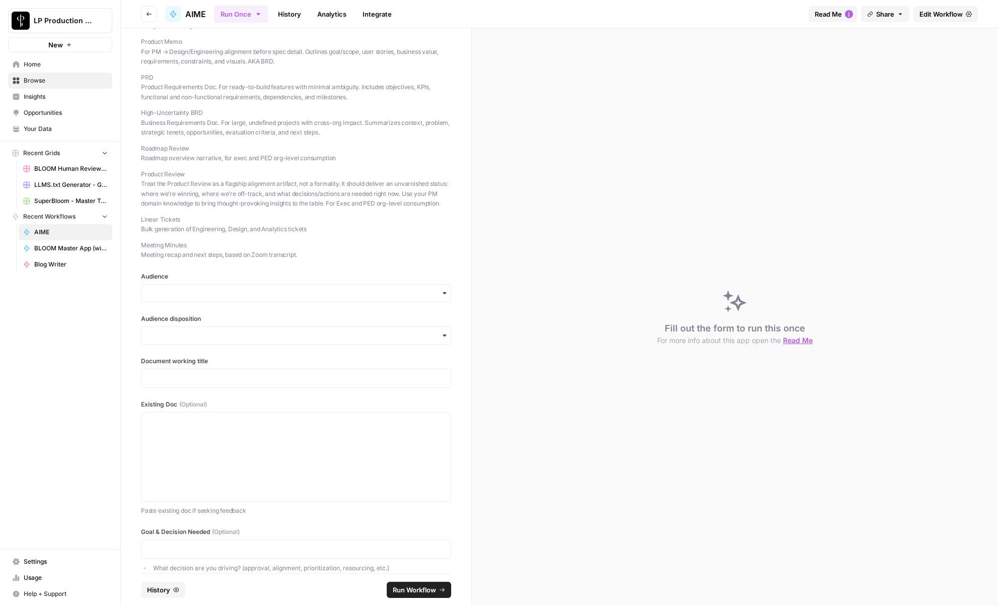
scroll to position [0, 0]
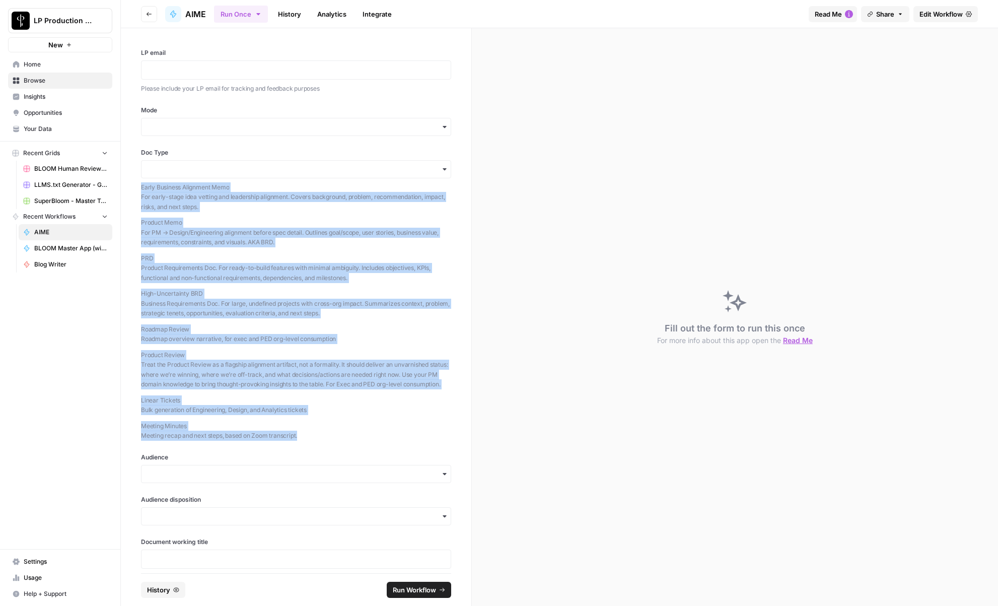
drag, startPoint x: 142, startPoint y: 186, endPoint x: 303, endPoint y: 445, distance: 304.7
click at [303, 441] on div "Early Business Alignment Memo For early-stage idea vetting and leadership align…" at bounding box center [296, 311] width 310 height 258
copy div "Early Business Alignment Memo For early-stage idea vetting and leadership align…"
click at [212, 415] on p "Linear Tickets Bulk generation of Engineering, Design, and Analytics tickets" at bounding box center [296, 405] width 310 height 20
drag, startPoint x: 310, startPoint y: 419, endPoint x: 140, endPoint y: 188, distance: 287.0
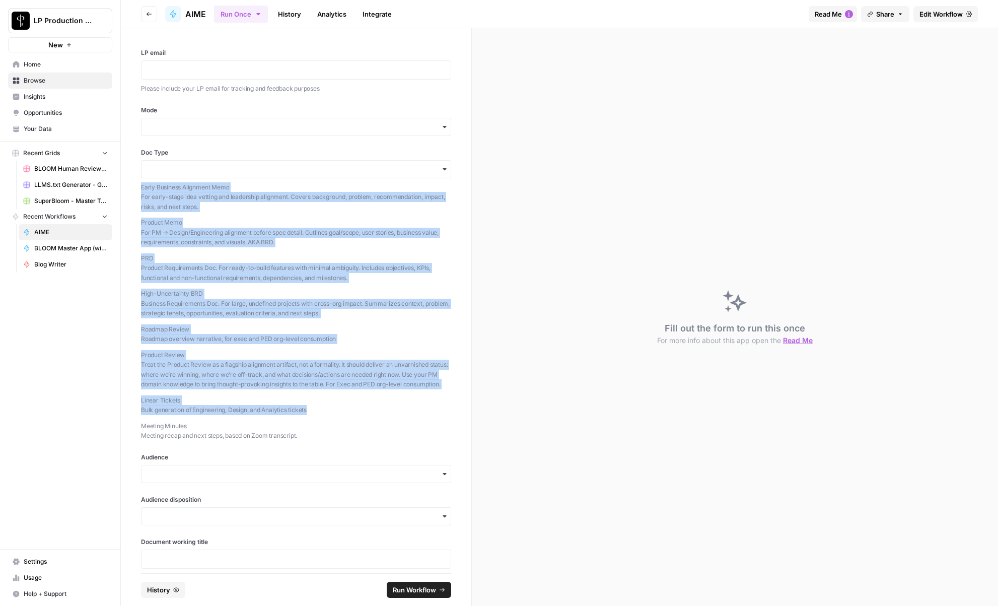
click at [140, 188] on div "LP email Please include your LP email for tracking and feedback purposes Mode D…" at bounding box center [296, 300] width 351 height 545
copy div "Early Business Alignment Memo For early-stage idea vetting and leadership align…"
click at [221, 334] on p "Roadmap Review Roadmap overview narrative, for exec and PED org-level consumpti…" at bounding box center [296, 334] width 310 height 20
